Goal: Task Accomplishment & Management: Manage account settings

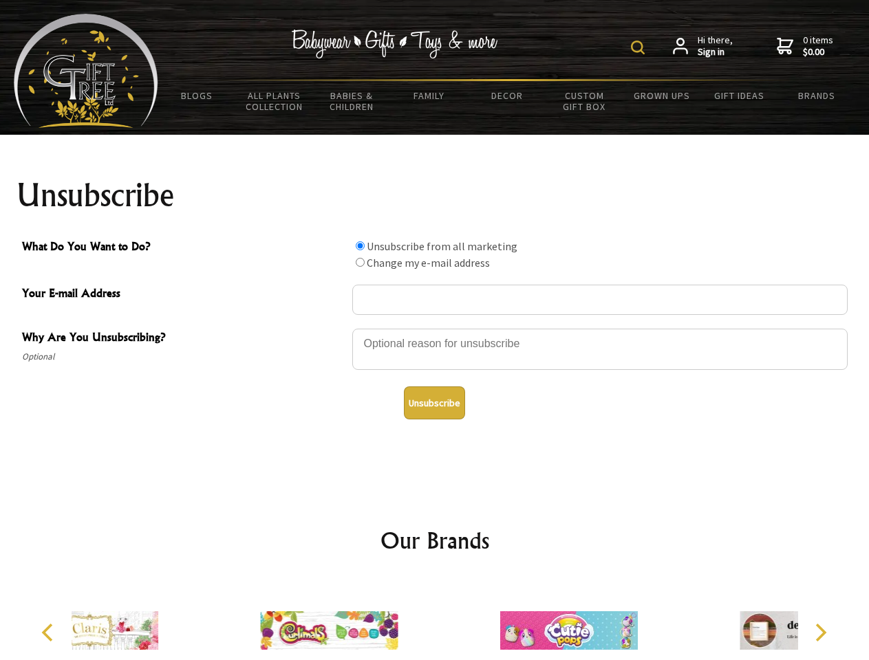
click at [640, 47] on img at bounding box center [638, 48] width 14 height 14
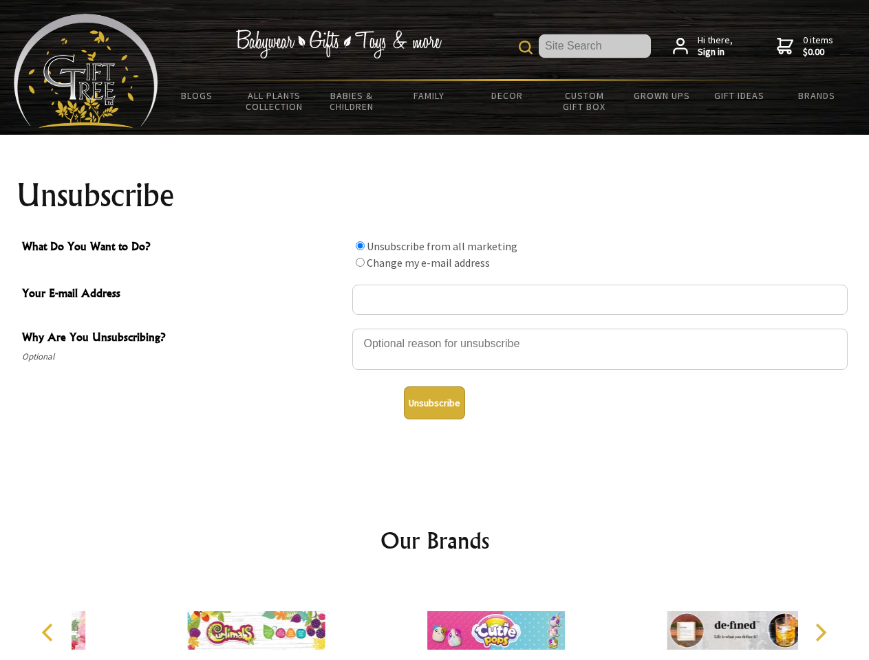
click at [435, 328] on div at bounding box center [599, 351] width 495 height 48
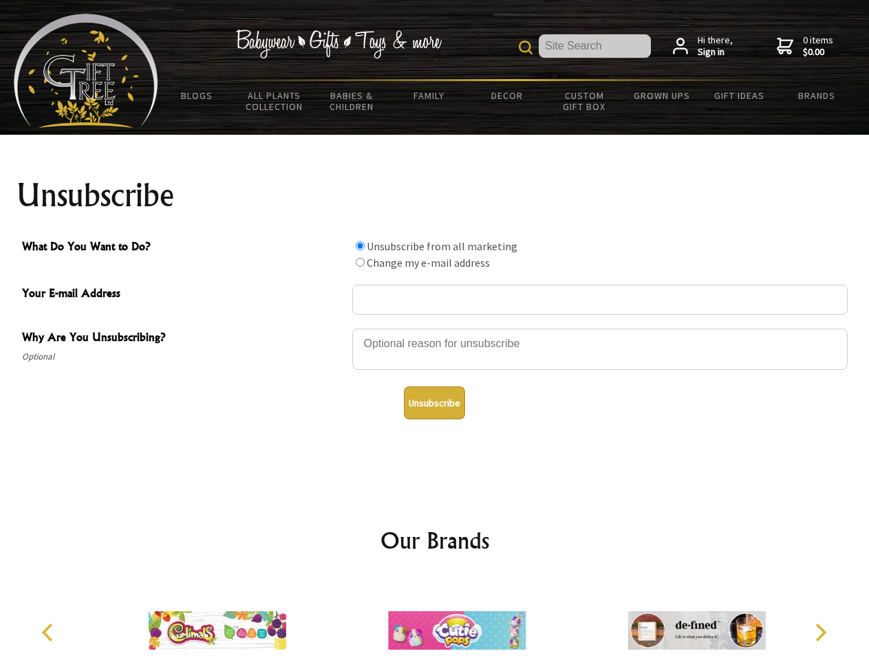
click at [360, 246] on input "What Do You Want to Do?" at bounding box center [360, 245] width 9 height 9
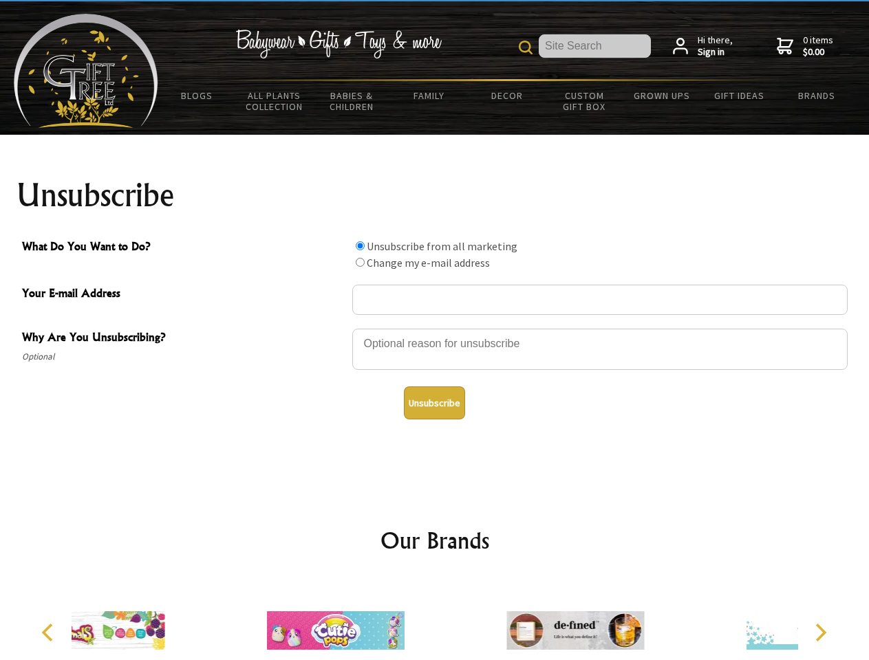
click at [360, 262] on input "What Do You Want to Do?" at bounding box center [360, 262] width 9 height 9
radio input "true"
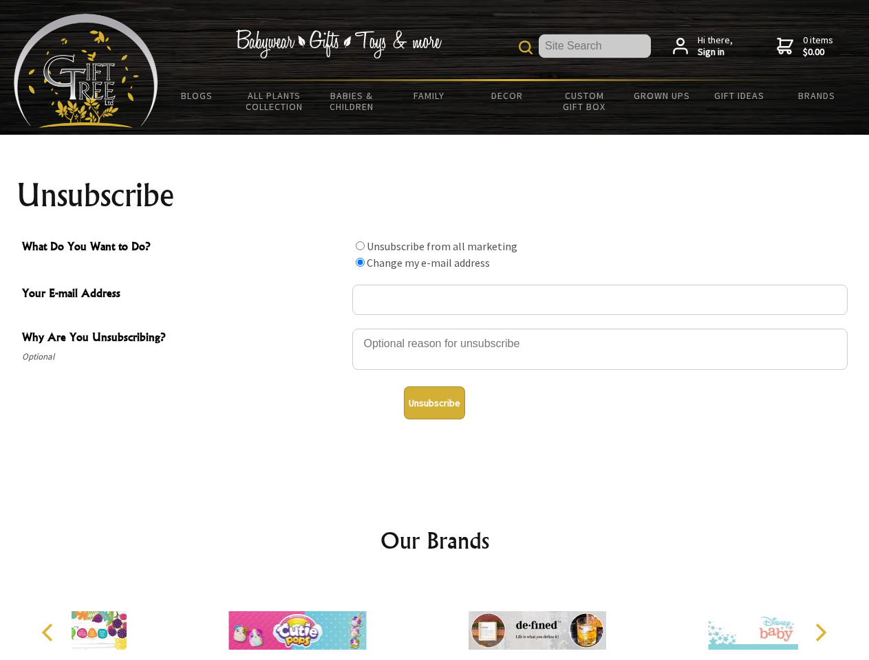
click at [434, 403] on button "Unsubscribe" at bounding box center [434, 403] width 61 height 33
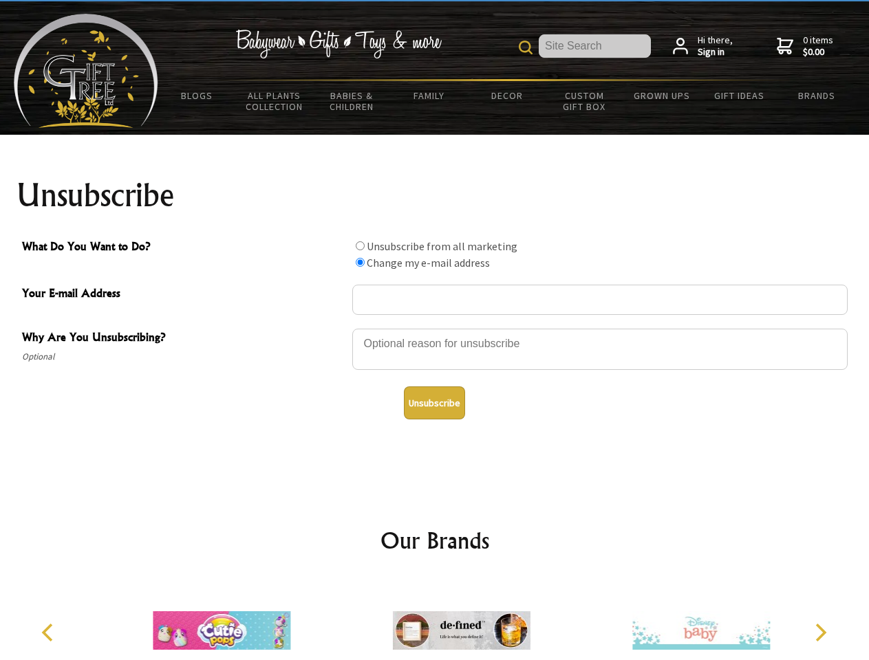
click at [435, 620] on img at bounding box center [462, 630] width 138 height 103
click at [50, 633] on icon "Previous" at bounding box center [49, 633] width 18 height 18
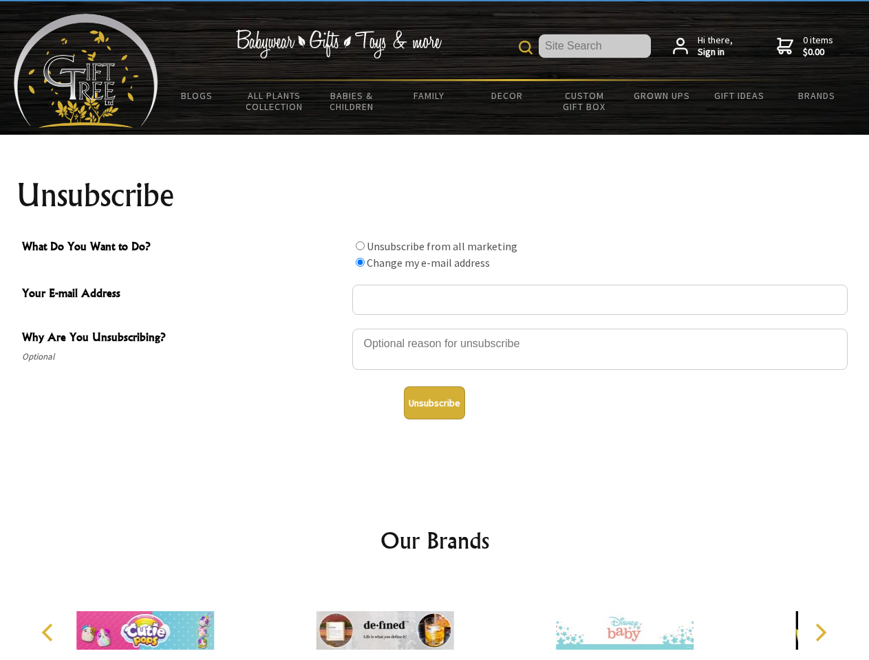
click at [820, 633] on icon "Next" at bounding box center [819, 633] width 18 height 18
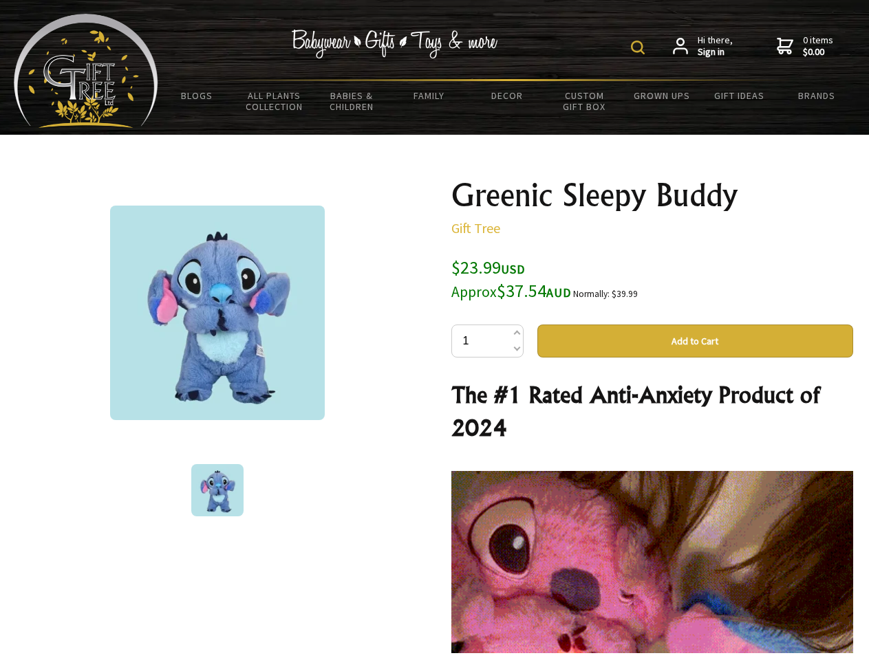
click at [640, 47] on img at bounding box center [638, 48] width 14 height 14
